Goal: Task Accomplishment & Management: Manage account settings

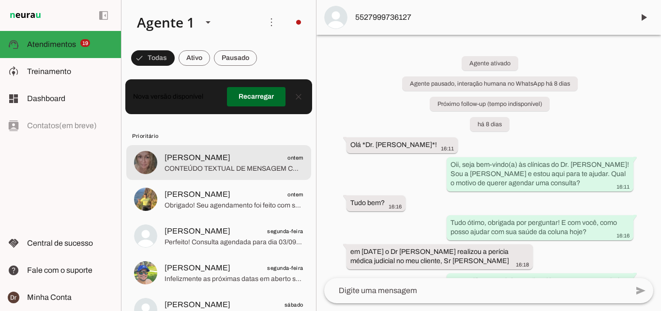
click at [216, 164] on span "CONTEÚDO TEXTUAL DE MENSAGEM COM IMAGEM (URL [URL][DOMAIN_NAME]) :" at bounding box center [233, 169] width 139 height 10
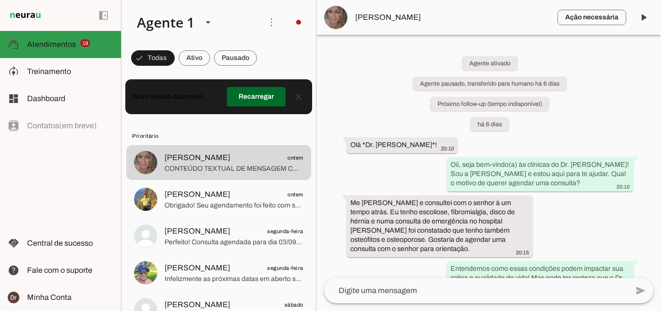
click at [70, 40] on slot at bounding box center [70, 45] width 86 height 12
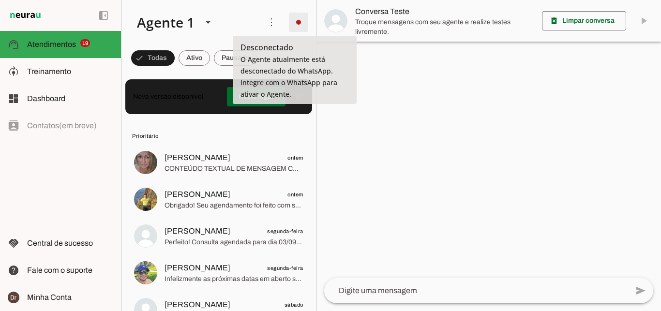
click at [299, 23] on span at bounding box center [298, 22] width 23 height 23
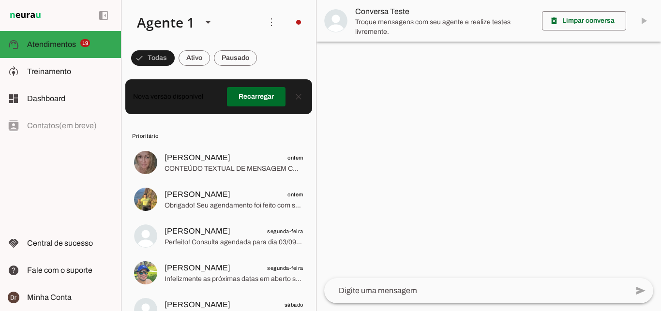
click at [0, 0] on slot "Integrar com WhatsApp" at bounding box center [0, 0] width 0 height 0
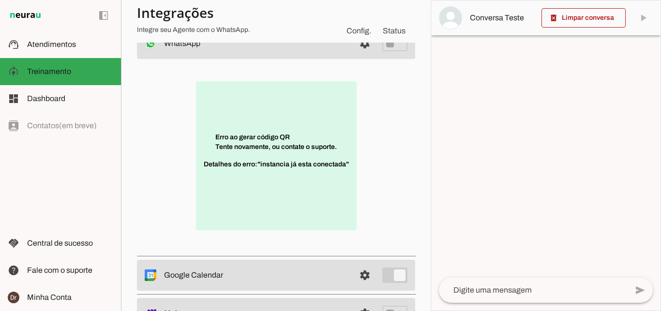
scroll to position [83, 0]
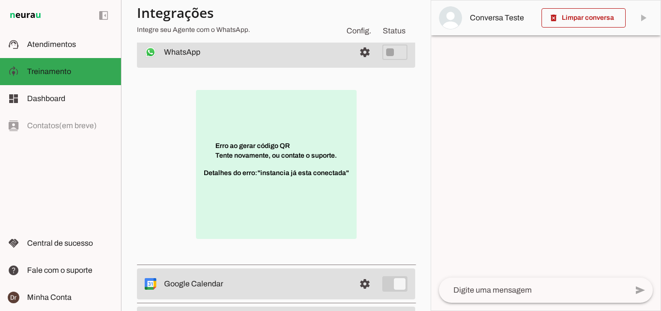
click at [277, 187] on span "Detalhes do erro: "instancia já esta conectada"" at bounding box center [276, 177] width 145 height 19
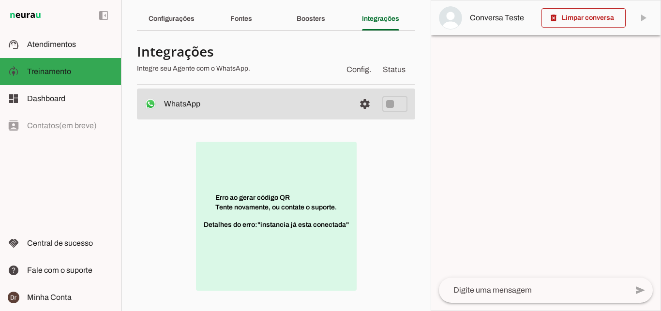
scroll to position [36, 0]
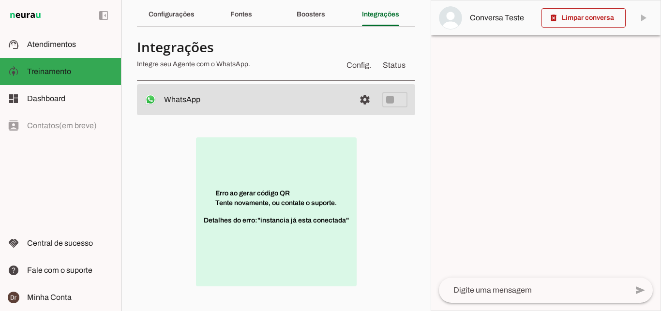
click at [265, 175] on p "Erro ao gerar código QR Tente novamente, ou contate o suporte. Detalhes do erro…" at bounding box center [276, 211] width 161 height 149
click at [272, 185] on p "Erro ao gerar código QR Tente novamente, ou contate o suporte. Detalhes do erro…" at bounding box center [276, 211] width 161 height 149
click at [357, 96] on span at bounding box center [364, 99] width 23 height 23
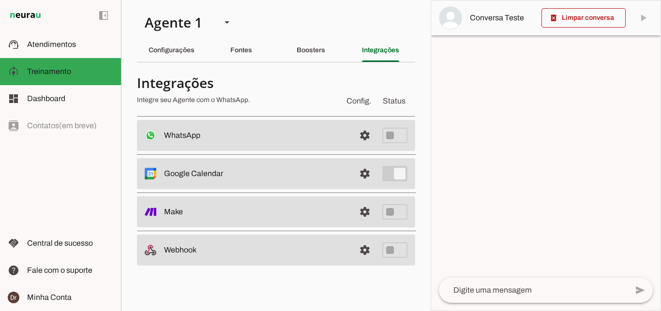
click at [289, 137] on slot at bounding box center [255, 136] width 183 height 12
click at [366, 134] on span at bounding box center [364, 135] width 23 height 23
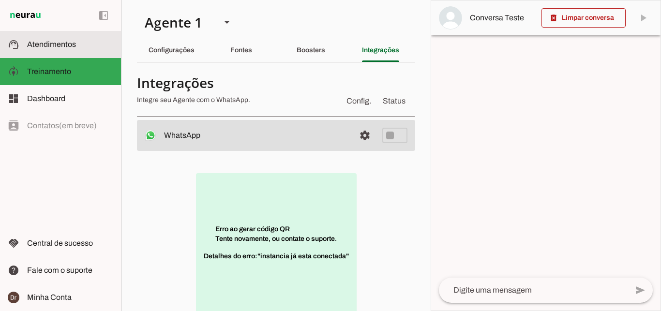
click at [24, 53] on md-item "support_agent Atendimentos Atendimentos" at bounding box center [60, 44] width 121 height 27
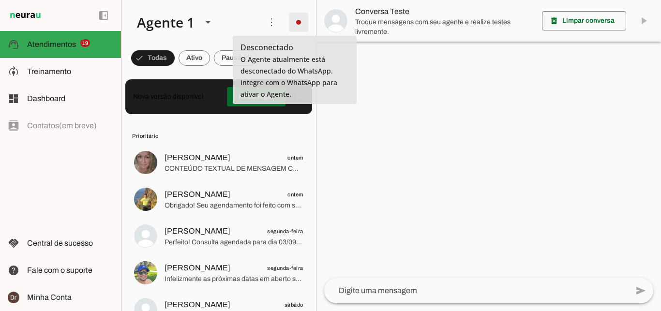
click at [295, 22] on span at bounding box center [298, 22] width 23 height 23
click at [0, 0] on slot "Integrar com WhatsApp" at bounding box center [0, 0] width 0 height 0
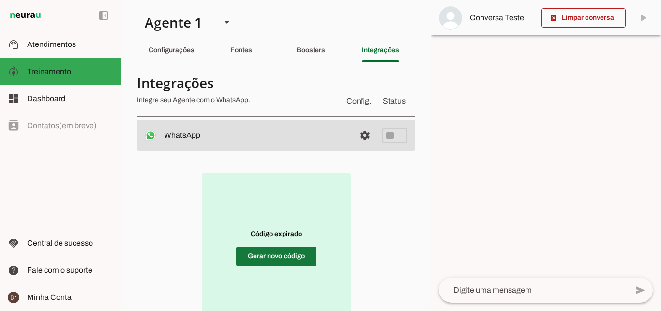
click at [291, 254] on span at bounding box center [276, 256] width 80 height 23
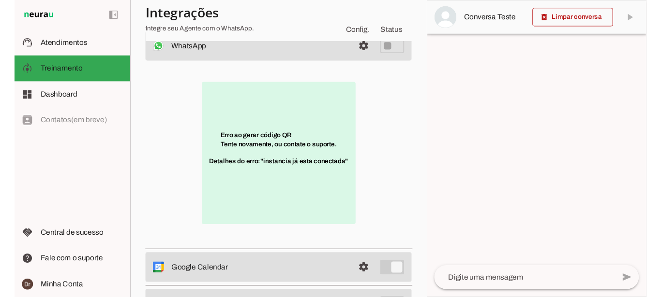
scroll to position [89, 0]
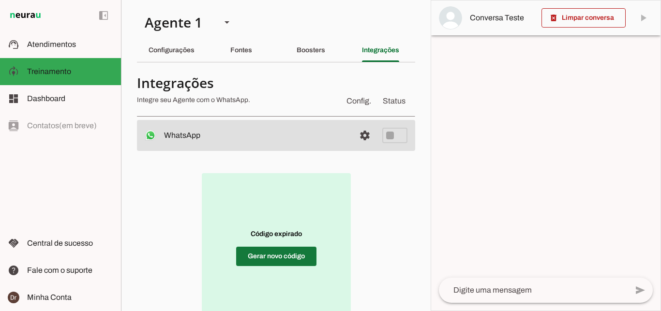
click at [247, 252] on span at bounding box center [276, 256] width 80 height 23
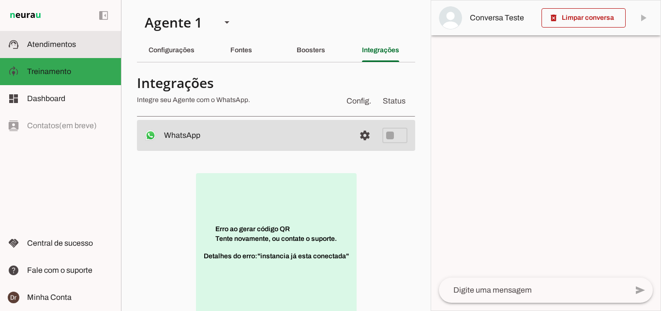
click at [84, 52] on md-item "support_agent Atendimentos Atendimentos" at bounding box center [60, 44] width 121 height 27
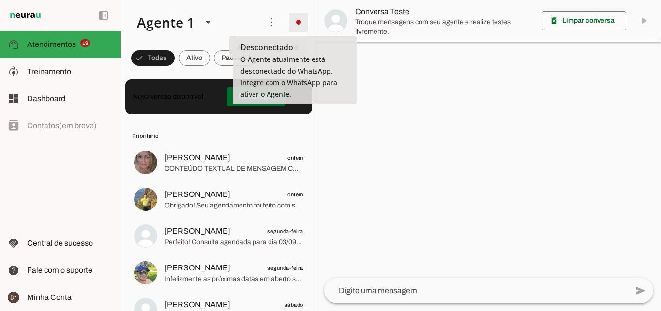
click at [296, 23] on span at bounding box center [298, 22] width 23 height 23
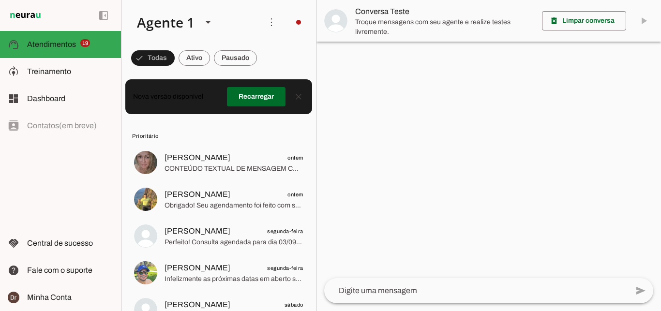
click at [414, 54] on slot at bounding box center [433, 59] width 39 height 35
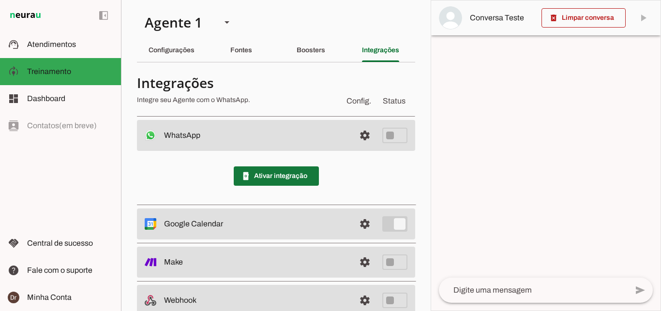
click at [283, 167] on span at bounding box center [276, 175] width 85 height 23
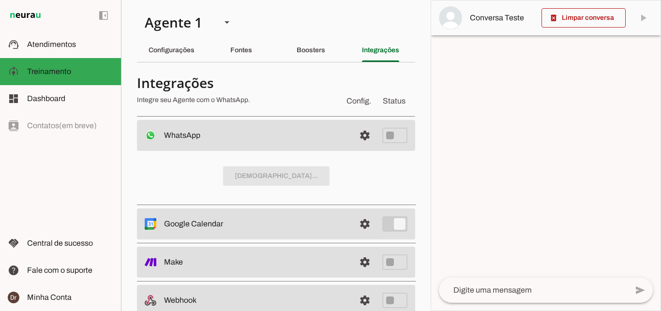
click at [229, 126] on md-item "settings WhatsApp Desconectado O Agente não está conectado ao WhatsApp." at bounding box center [276, 135] width 278 height 31
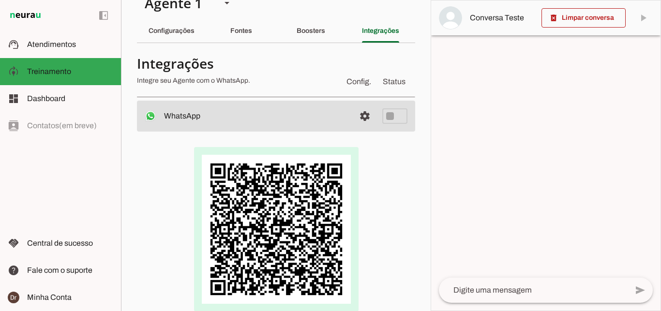
scroll to position [103, 0]
